Goal: Information Seeking & Learning: Learn about a topic

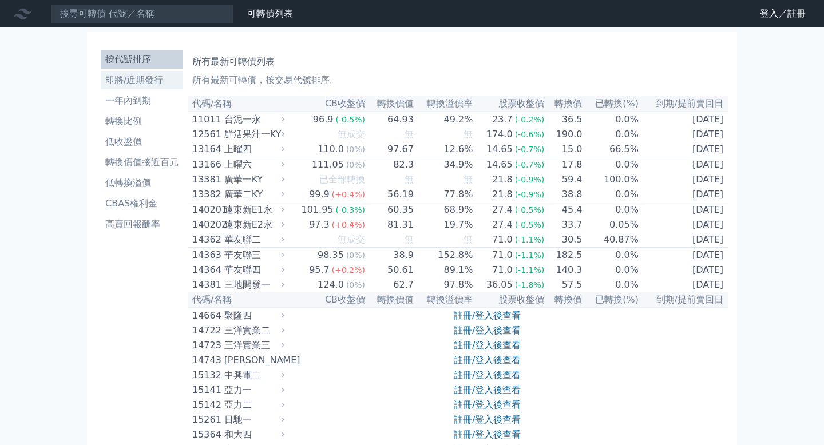
click at [163, 84] on li "即將/近期發行" at bounding box center [142, 80] width 82 height 14
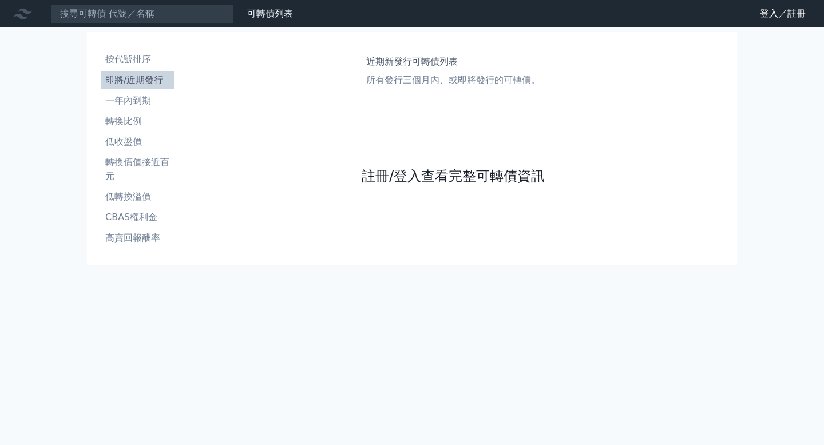
click at [388, 184] on link "註冊/登入查看完整可轉債資訊" at bounding box center [453, 176] width 183 height 18
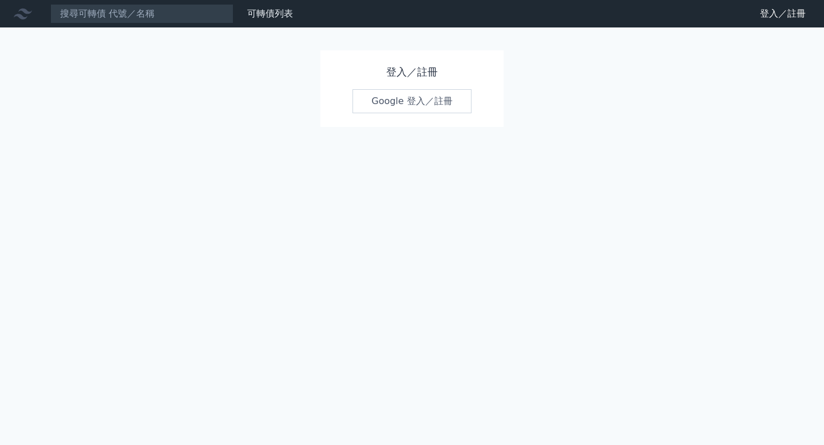
click at [425, 100] on link "Google 登入／註冊" at bounding box center [412, 101] width 119 height 24
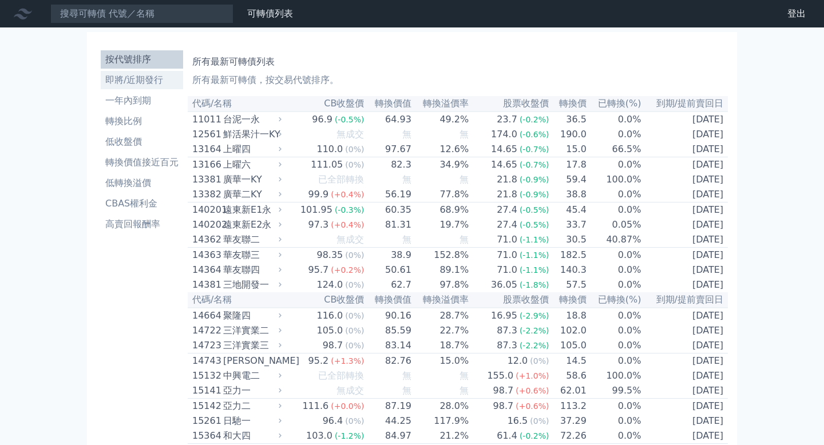
click at [141, 77] on li "即將/近期發行" at bounding box center [142, 80] width 82 height 14
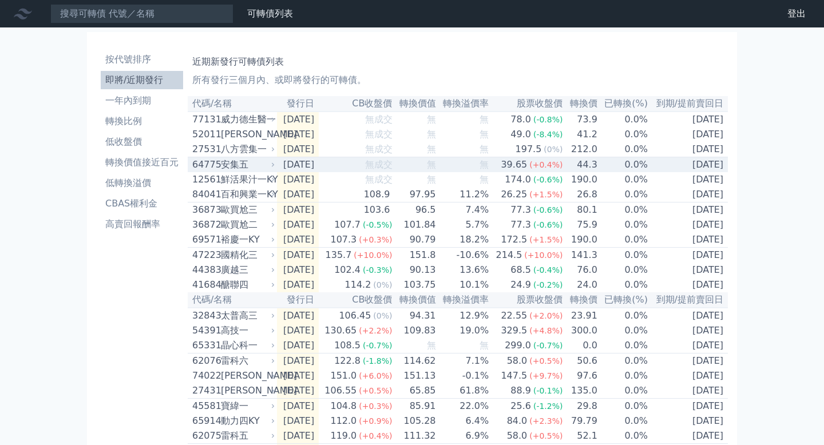
click at [274, 167] on icon at bounding box center [273, 165] width 2 height 4
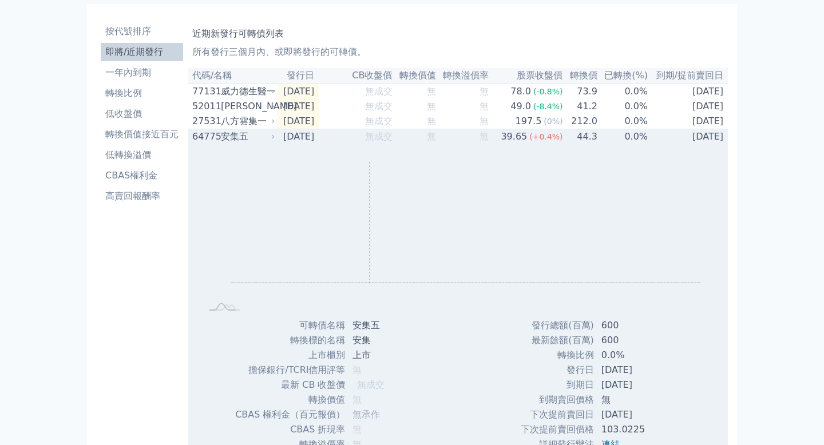
scroll to position [15, 0]
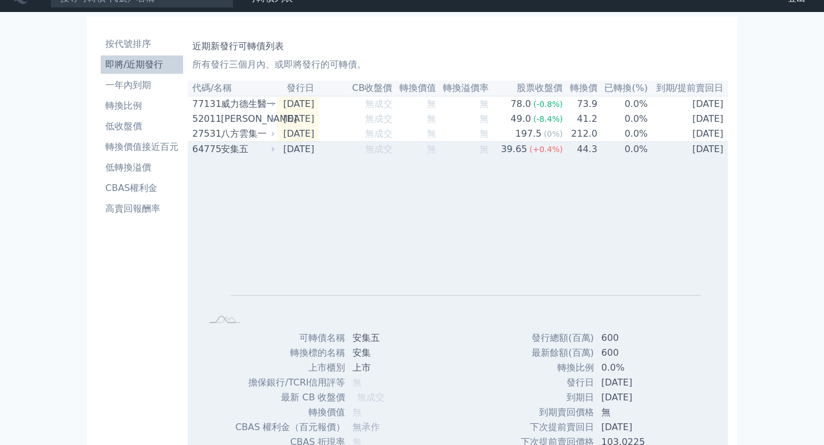
click at [274, 152] on icon at bounding box center [273, 150] width 2 height 4
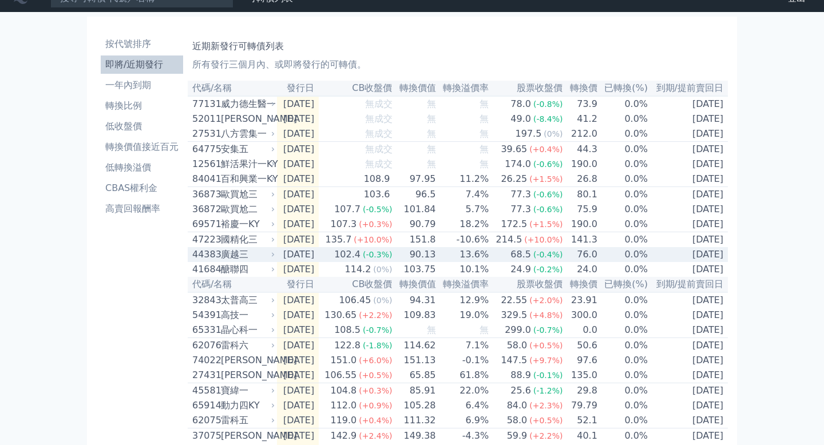
click at [268, 262] on div "廣越三" at bounding box center [247, 255] width 52 height 14
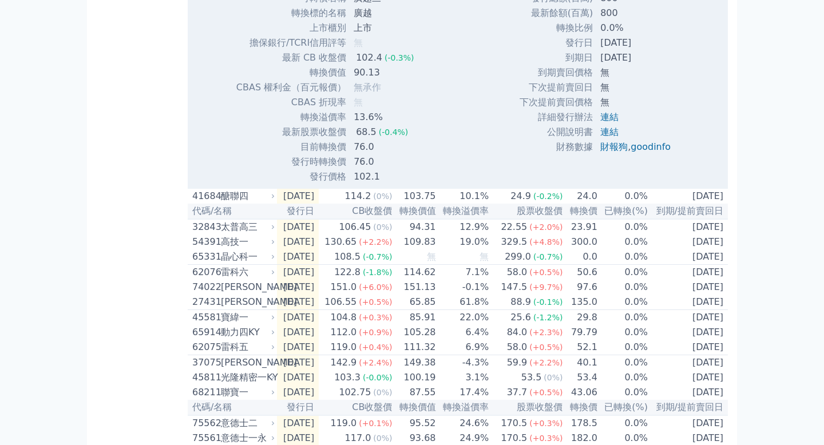
scroll to position [461, 0]
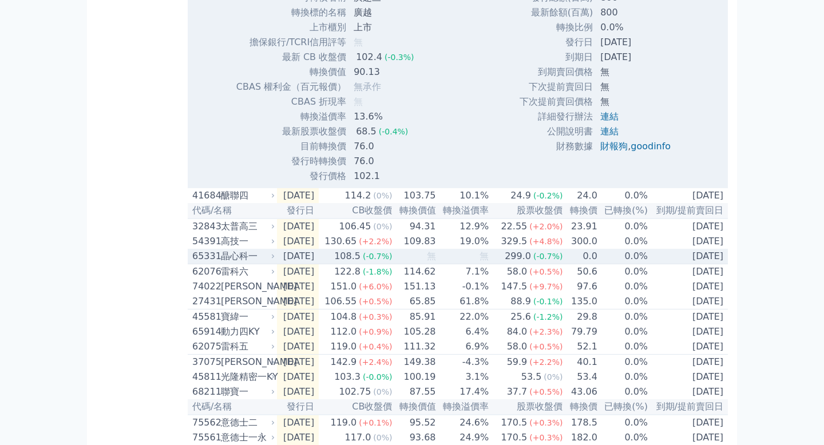
click at [272, 260] on icon at bounding box center [273, 256] width 7 height 7
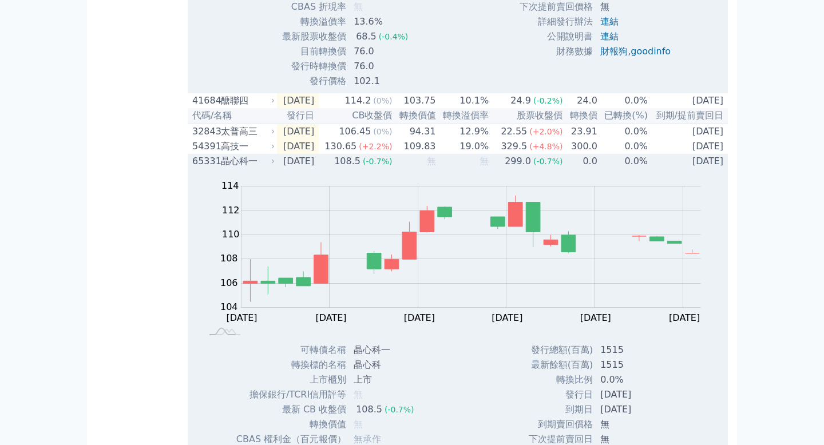
scroll to position [555, 0]
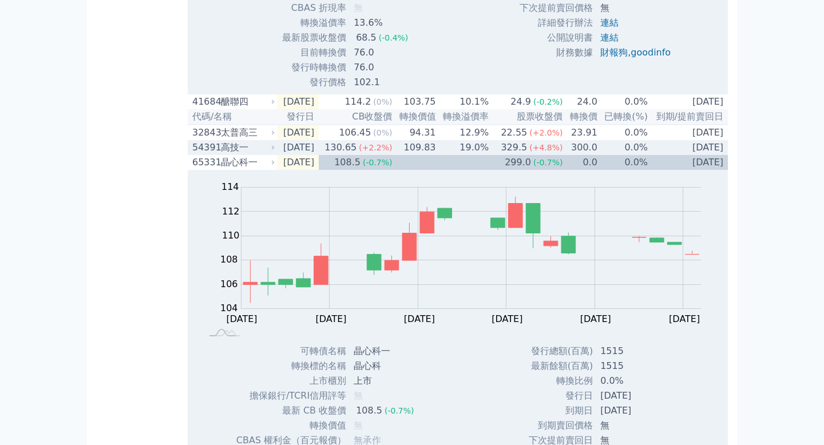
click at [268, 155] on div "高技一" at bounding box center [247, 148] width 52 height 14
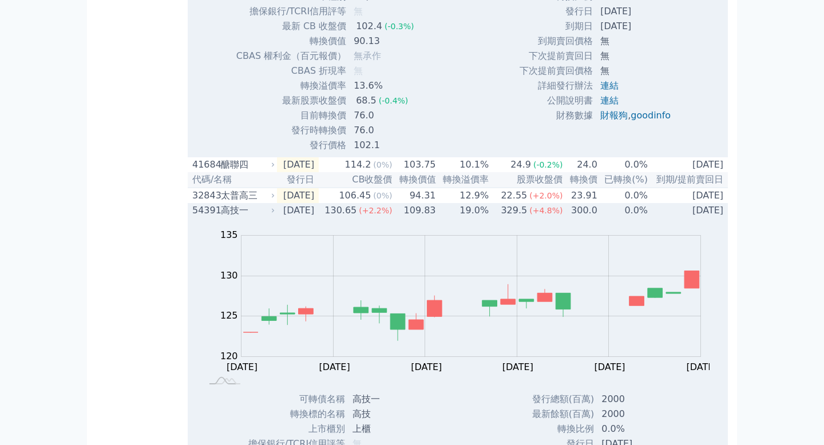
scroll to position [491, 0]
click at [270, 215] on icon at bounding box center [273, 211] width 7 height 7
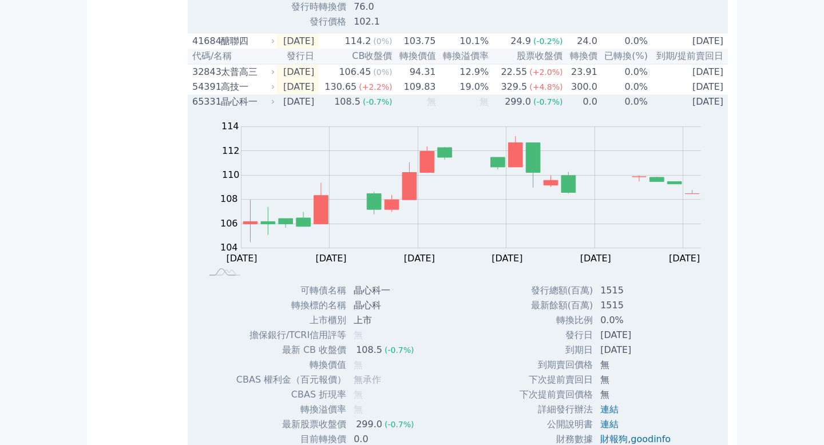
scroll to position [615, 0]
click at [267, 110] on div "晶心科一" at bounding box center [247, 103] width 52 height 14
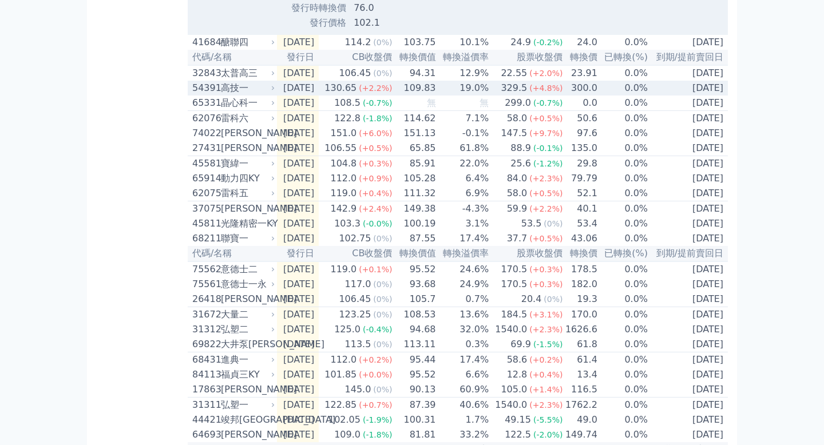
click at [276, 92] on icon at bounding box center [273, 88] width 7 height 7
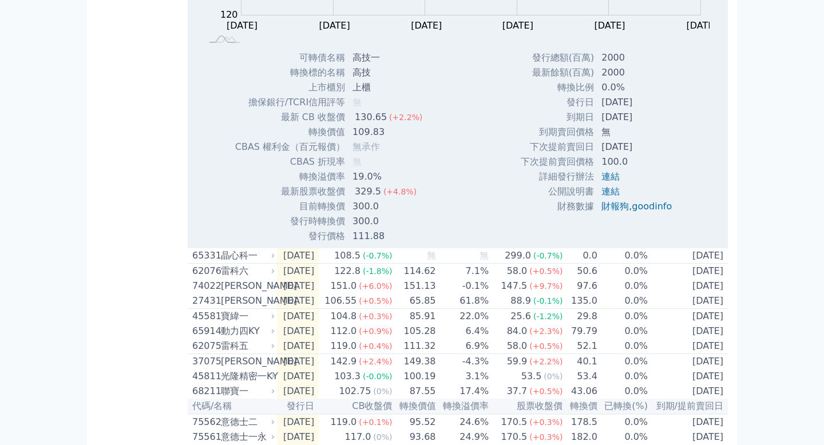
scroll to position [833, 0]
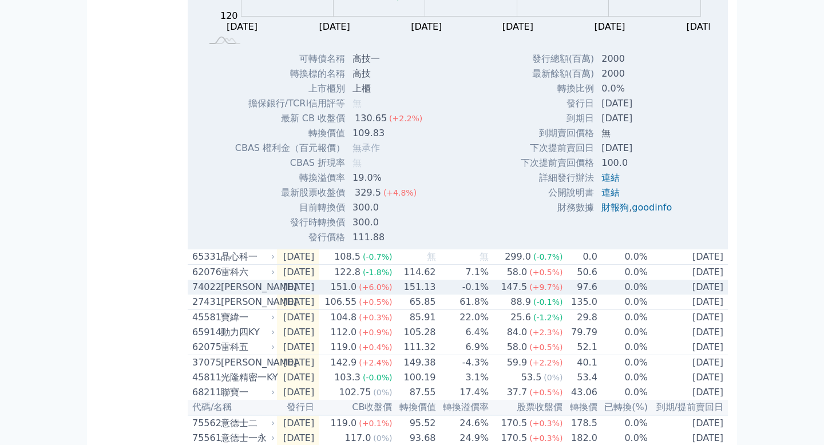
click at [273, 291] on icon at bounding box center [273, 287] width 7 height 7
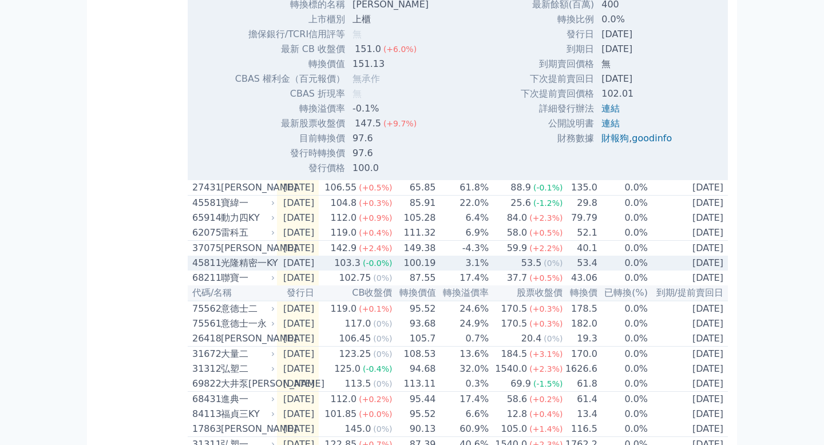
scroll to position [1321, 0]
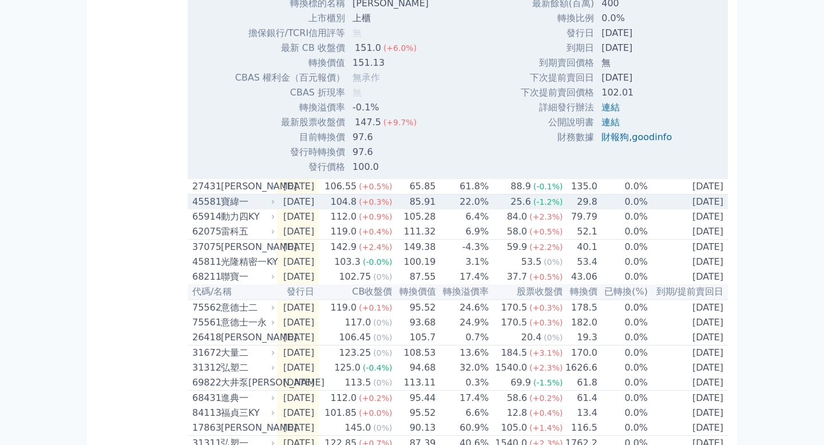
click at [280, 210] on td "[DATE]" at bounding box center [298, 202] width 42 height 15
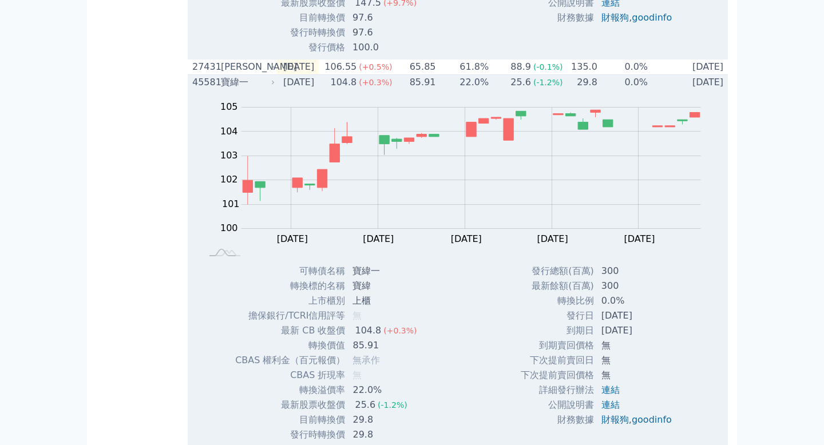
scroll to position [1431, 0]
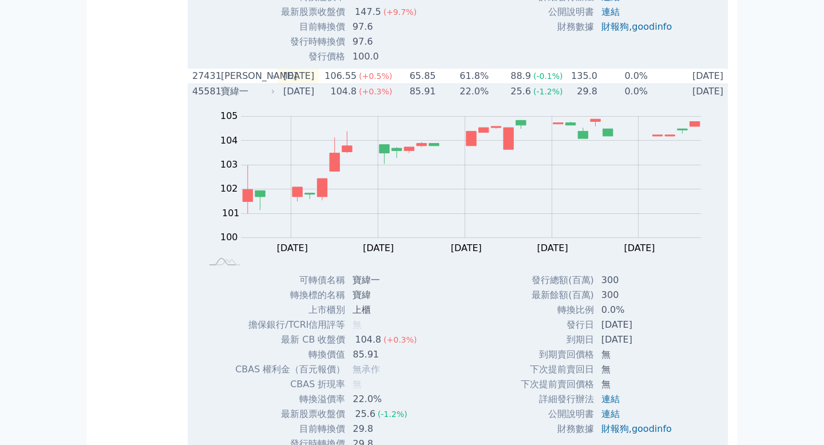
click at [236, 98] on div "寶緯一" at bounding box center [247, 92] width 52 height 14
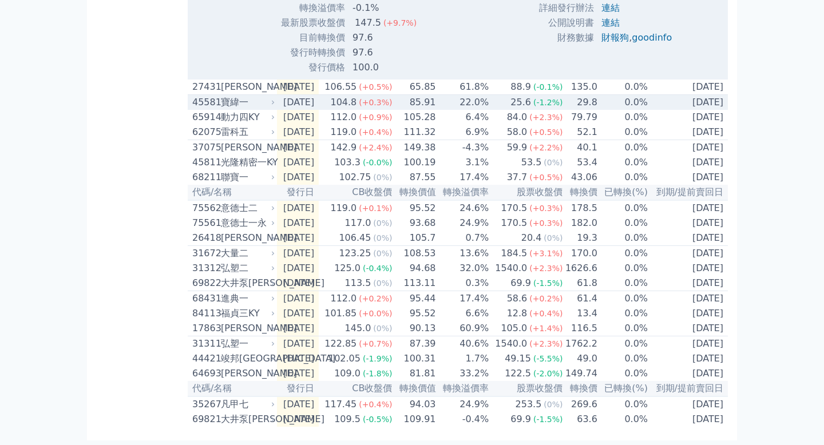
click at [270, 106] on icon at bounding box center [273, 102] width 7 height 7
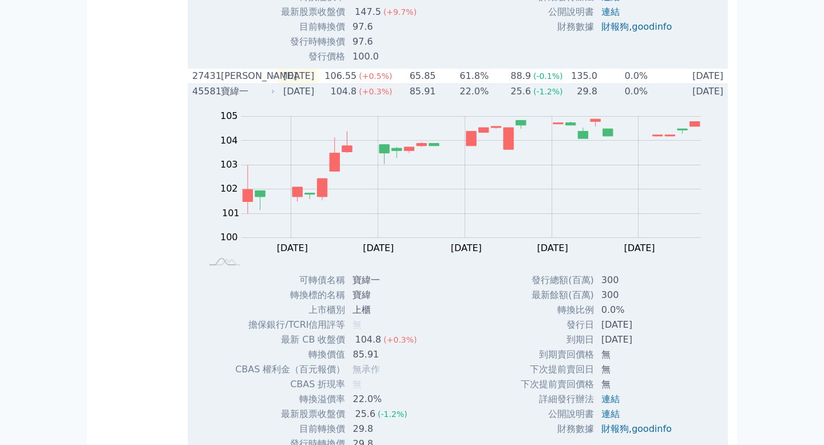
click at [277, 98] on div "45581 寶緯一" at bounding box center [234, 92] width 84 height 14
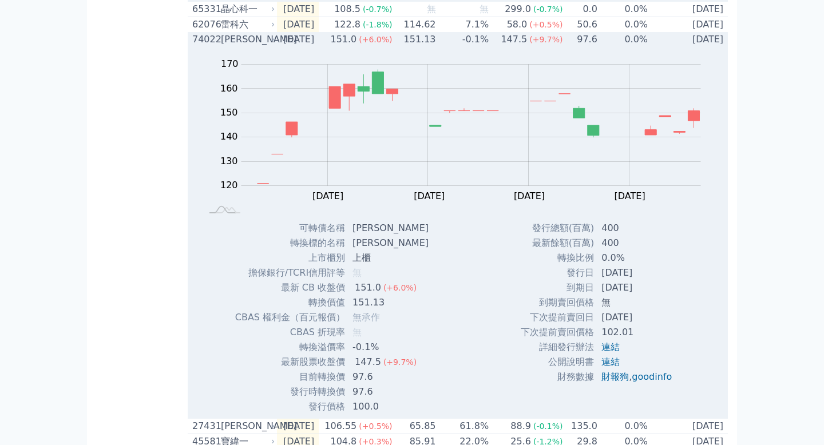
scroll to position [1079, 0]
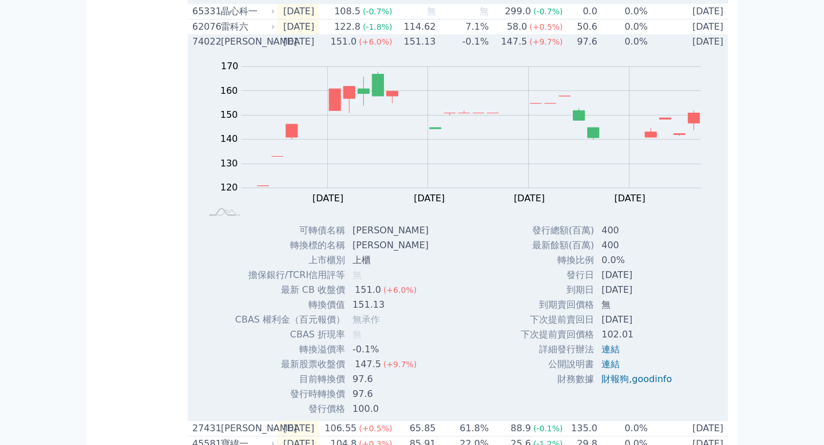
click at [270, 49] on div "[PERSON_NAME]" at bounding box center [247, 42] width 52 height 14
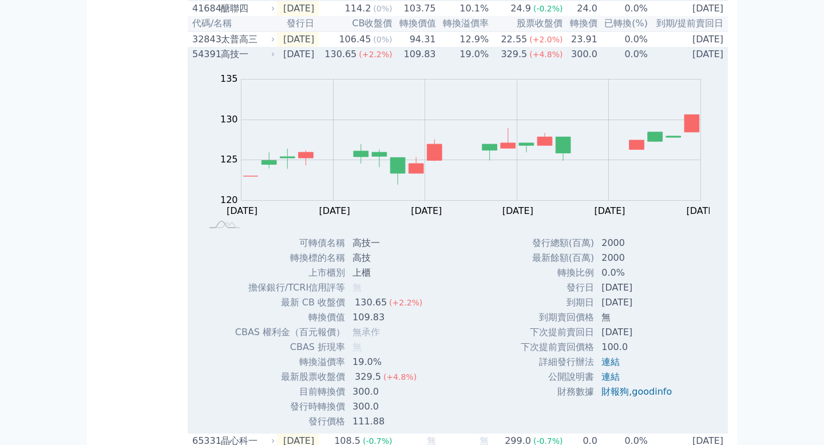
scroll to position [611, 0]
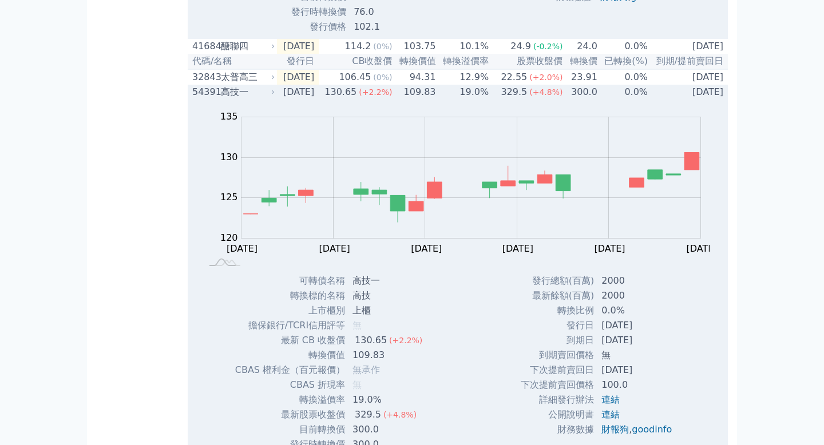
click at [268, 99] on div "高技一" at bounding box center [247, 92] width 52 height 14
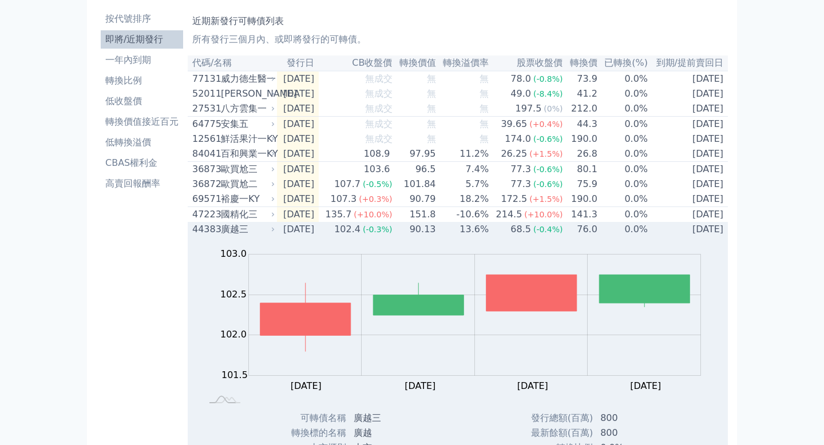
scroll to position [0, 0]
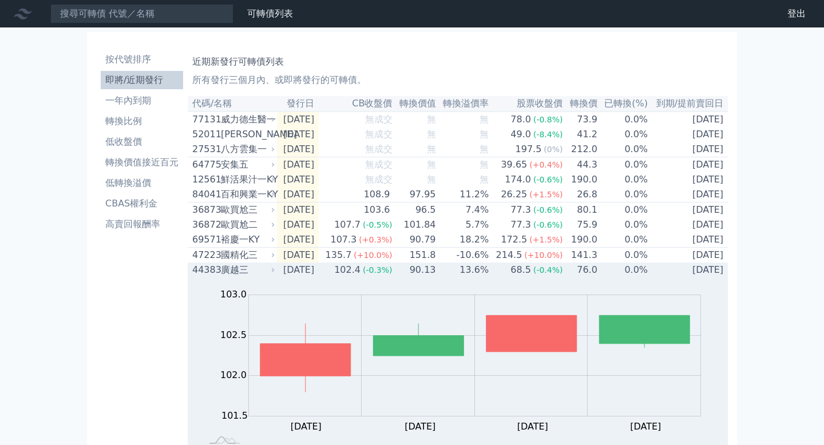
click at [271, 274] on icon at bounding box center [273, 270] width 7 height 7
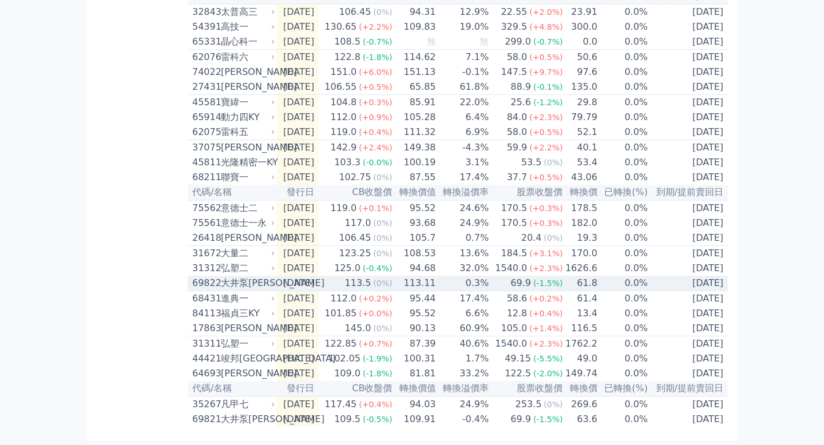
scroll to position [352, 0]
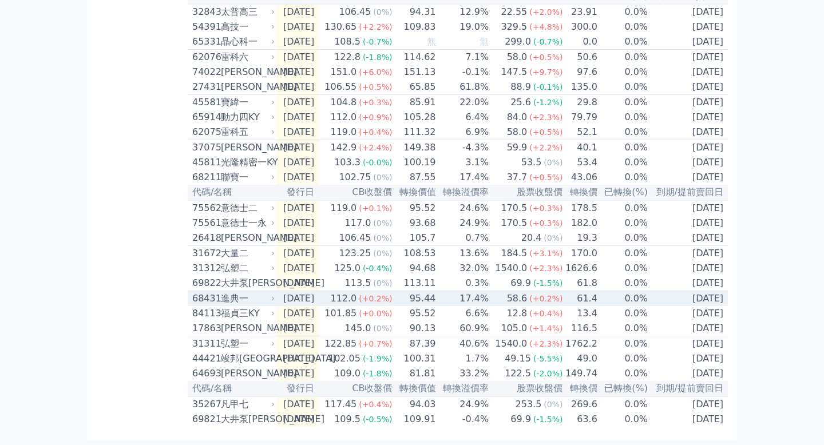
click at [270, 294] on div "進典一" at bounding box center [247, 299] width 52 height 14
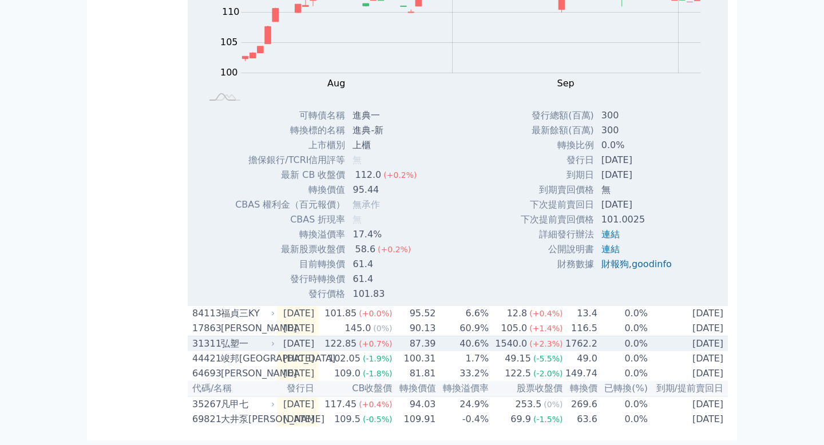
scroll to position [701, 0]
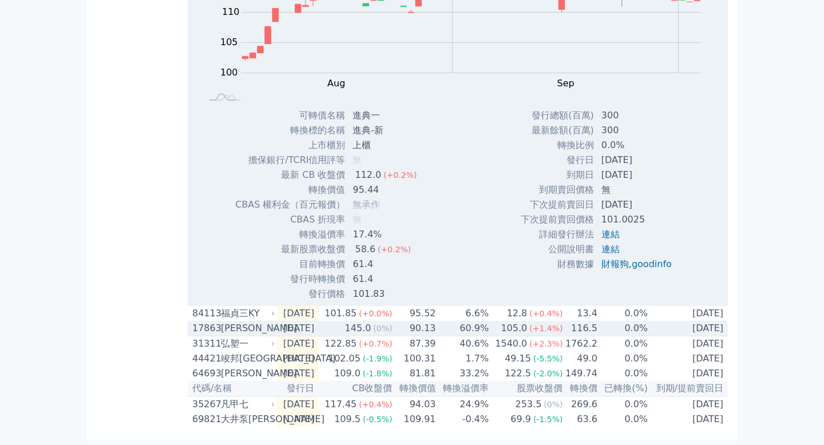
click at [266, 335] on div "[PERSON_NAME]" at bounding box center [247, 329] width 52 height 14
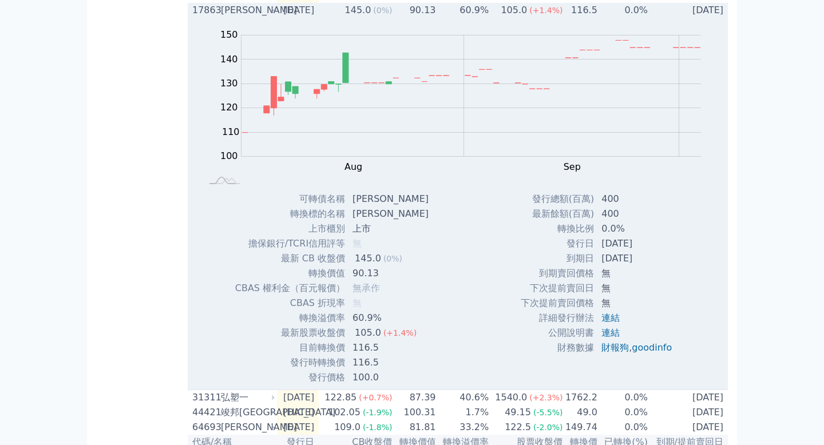
scroll to position [1000, 0]
